Goal: Information Seeking & Learning: Check status

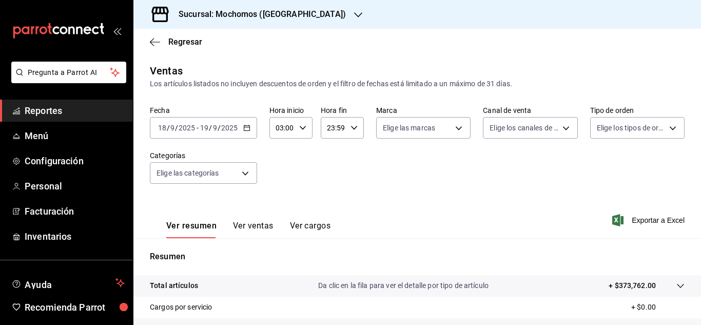
scroll to position [144, 0]
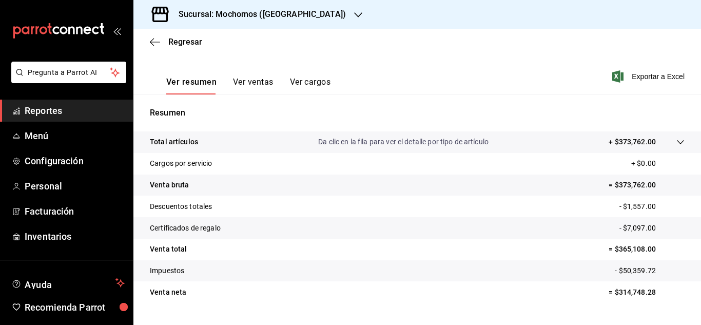
click at [102, 111] on span "Reportes" at bounding box center [75, 111] width 100 height 14
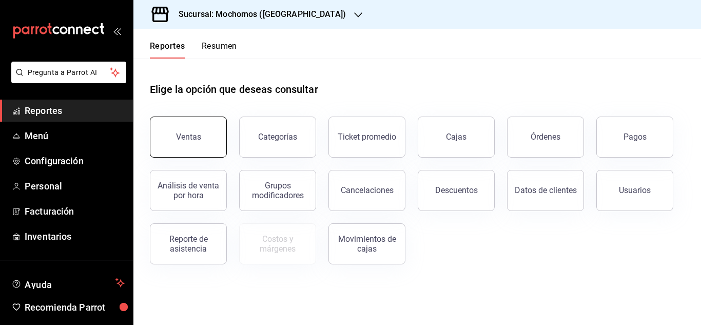
click at [182, 126] on button "Ventas" at bounding box center [188, 136] width 77 height 41
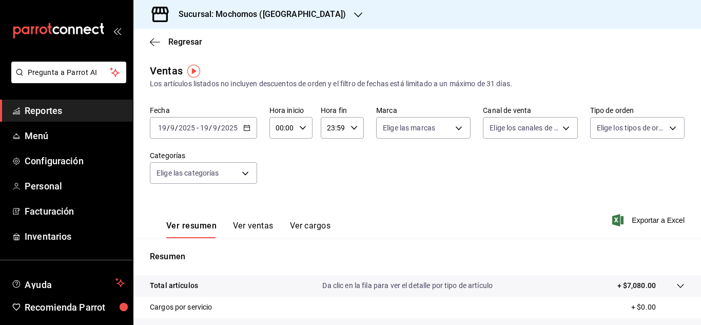
click at [162, 128] on input "19" at bounding box center [162, 128] width 9 height 8
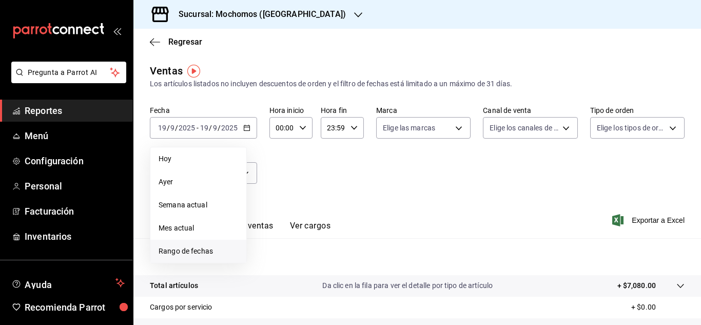
click at [185, 256] on span "Rango de fechas" at bounding box center [199, 251] width 80 height 11
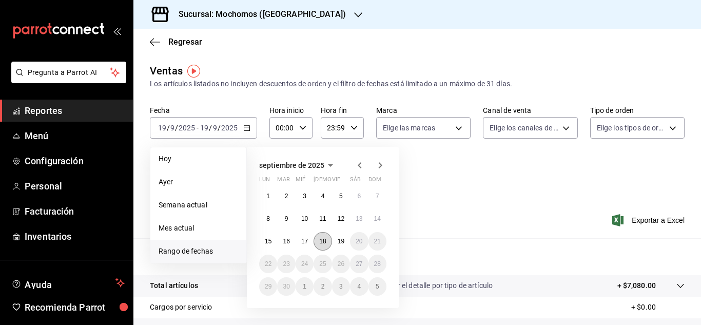
click at [322, 241] on abbr "18" at bounding box center [322, 241] width 7 height 7
click at [339, 241] on abbr "19" at bounding box center [341, 241] width 7 height 7
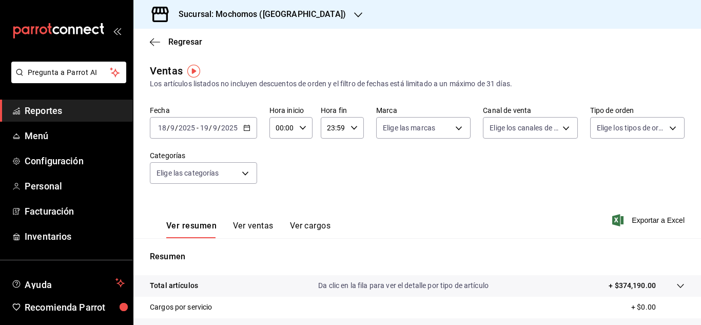
click at [302, 129] on icon "button" at bounding box center [302, 127] width 7 height 7
click at [284, 180] on button "03" at bounding box center [279, 176] width 17 height 21
type input "03:00"
drag, startPoint x: 694, startPoint y: 185, endPoint x: 697, endPoint y: 233, distance: 48.4
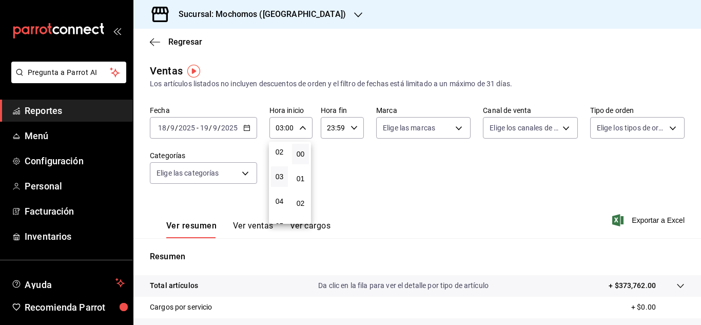
click at [697, 233] on div at bounding box center [350, 162] width 701 height 325
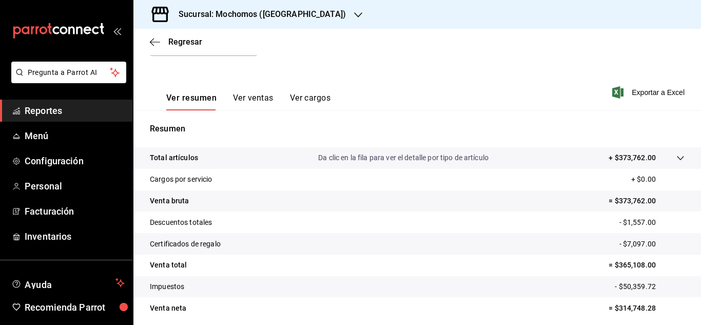
scroll to position [167, 0]
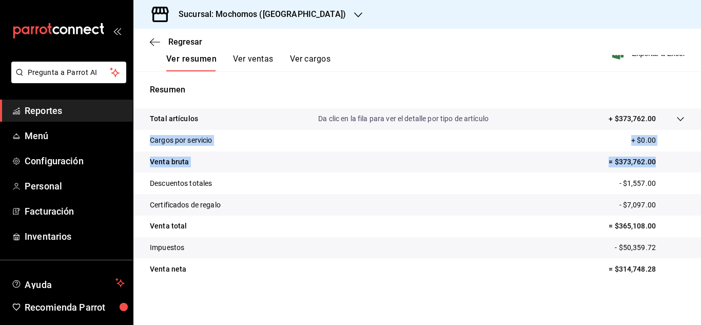
drag, startPoint x: 693, startPoint y: 151, endPoint x: 692, endPoint y: 122, distance: 29.8
click at [692, 122] on tbody "Total artículos Da clic en la fila para ver el detalle por tipo de artículo + $…" at bounding box center [416, 193] width 567 height 171
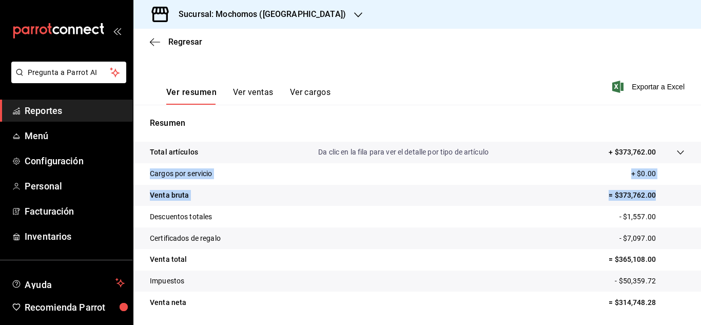
scroll to position [127, 0]
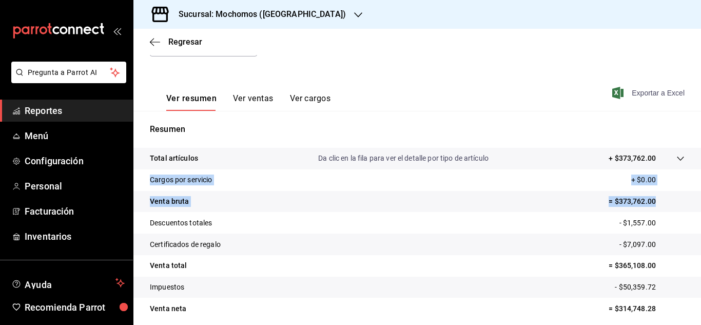
click at [612, 92] on icon "button" at bounding box center [617, 93] width 11 height 12
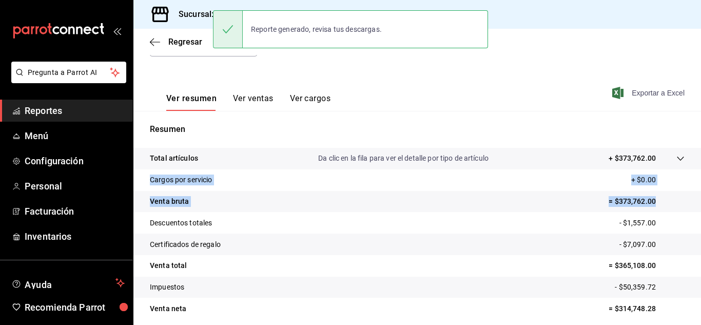
click at [58, 113] on span "Reportes" at bounding box center [75, 111] width 100 height 14
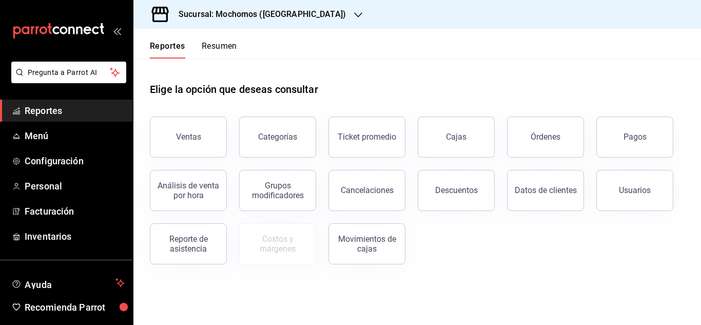
click at [456, 183] on button "Descuentos" at bounding box center [456, 190] width 77 height 41
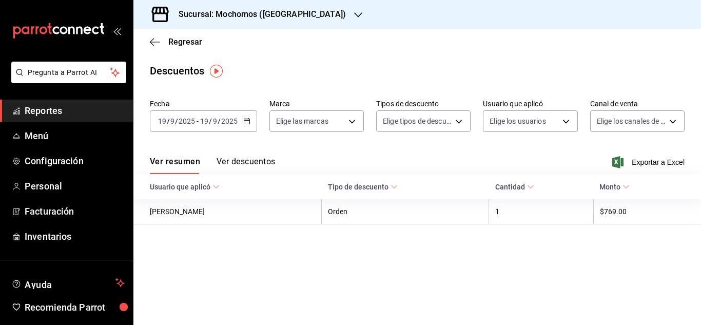
click at [159, 119] on input "19" at bounding box center [162, 121] width 9 height 8
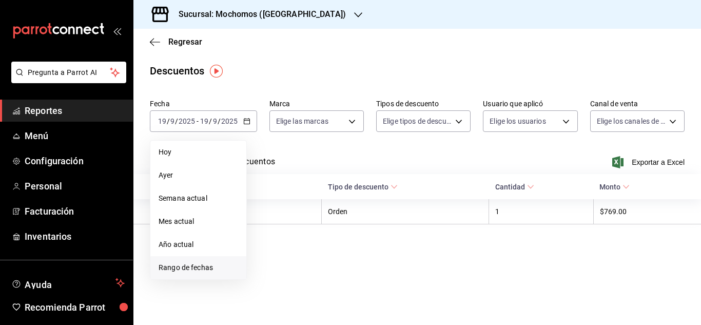
click at [183, 260] on li "Rango de fechas" at bounding box center [198, 267] width 96 height 23
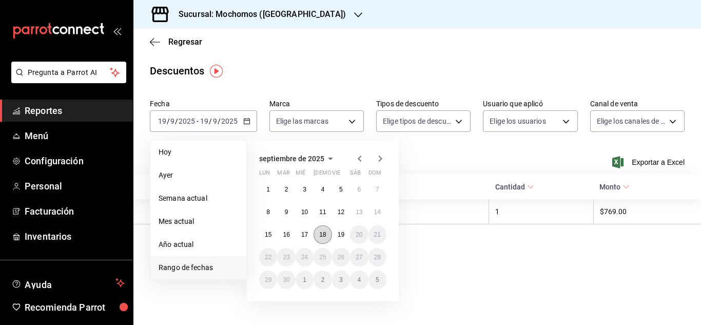
click at [327, 236] on button "18" at bounding box center [322, 234] width 18 height 18
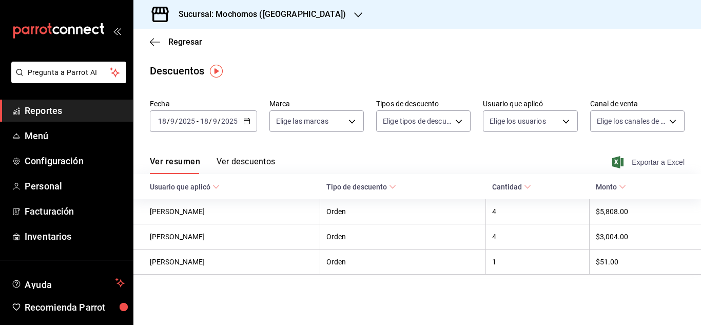
click at [619, 162] on icon "button" at bounding box center [617, 162] width 11 height 12
